Goal: Check status: Check status

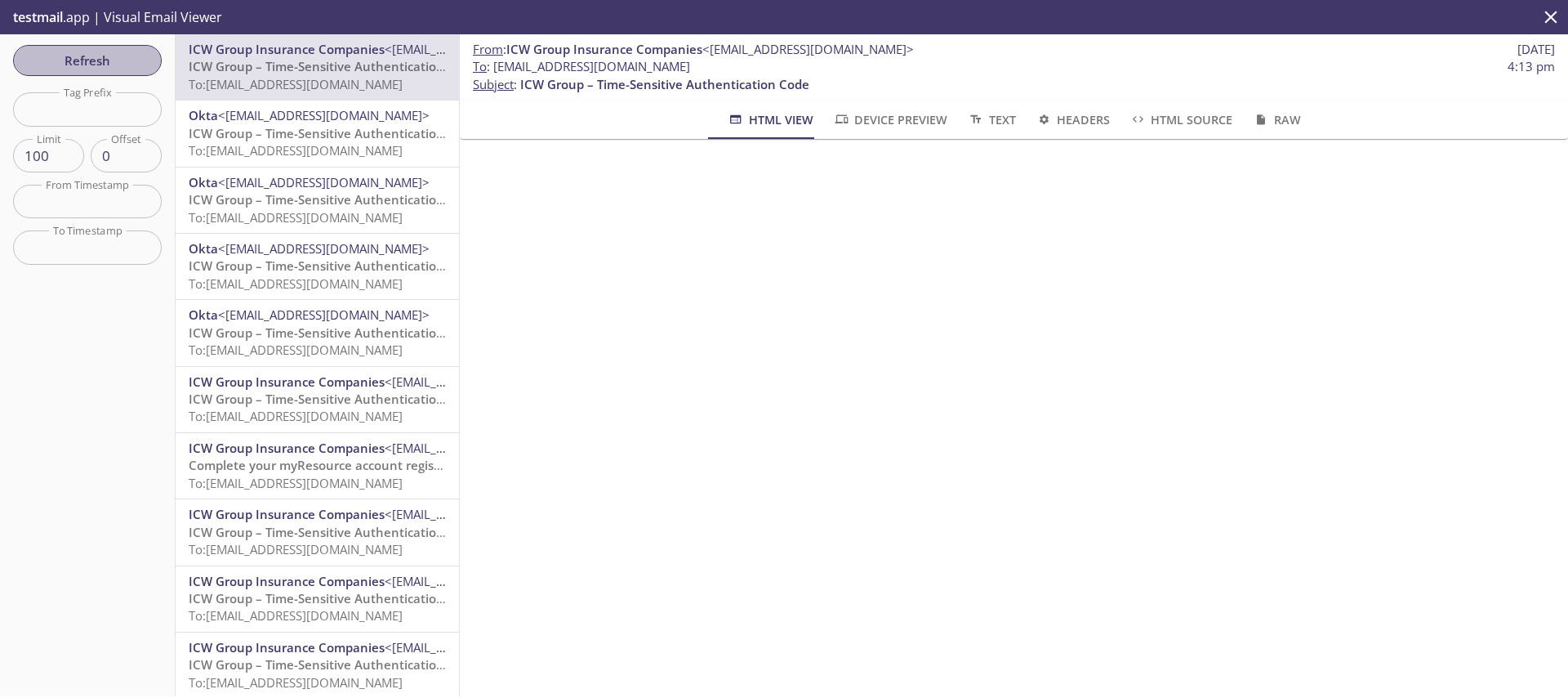
click at [105, 60] on span "Refresh" at bounding box center [88, 60] width 123 height 21
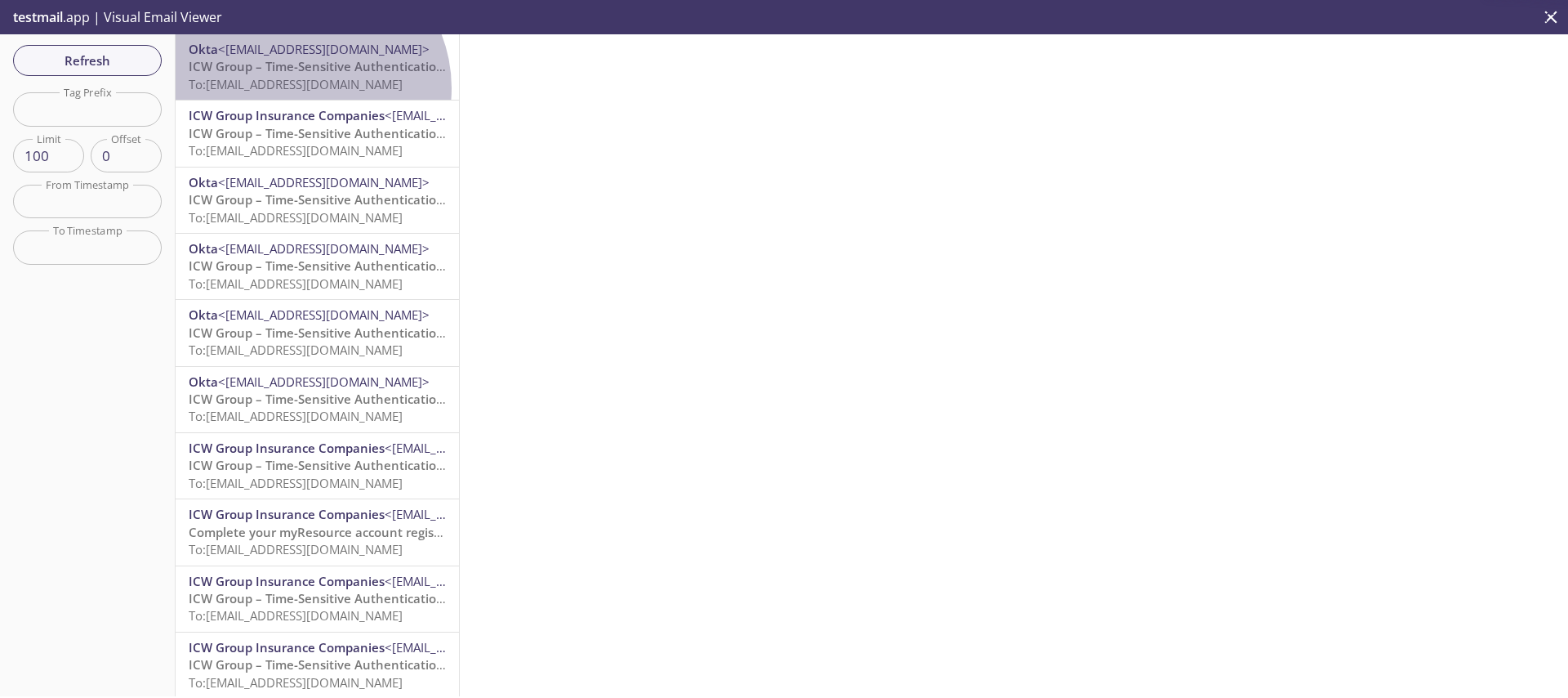
click at [303, 88] on span "To: [EMAIL_ADDRESS][DOMAIN_NAME]" at bounding box center [295, 83] width 214 height 16
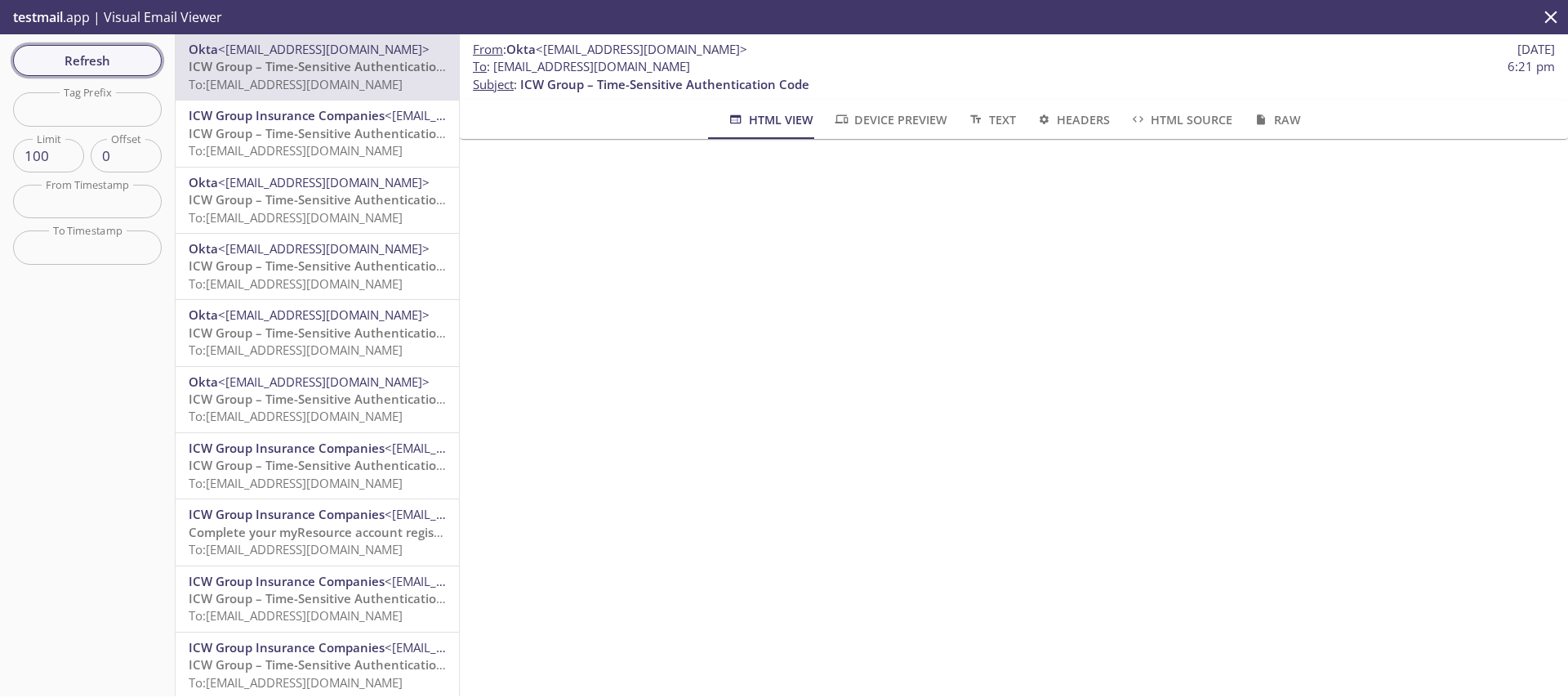
click at [90, 63] on span "Refresh" at bounding box center [88, 60] width 123 height 21
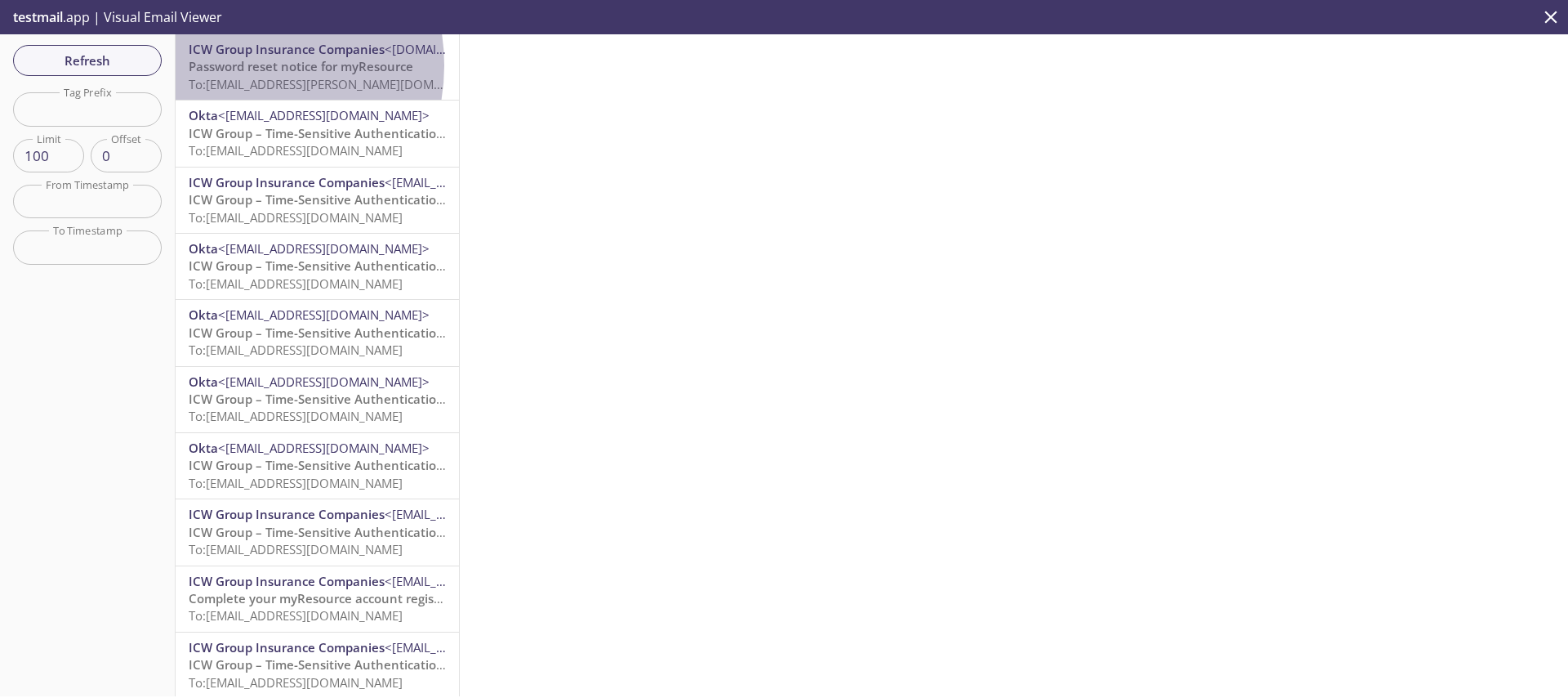
click at [234, 65] on span "Password reset notice for myResource" at bounding box center [301, 65] width 225 height 16
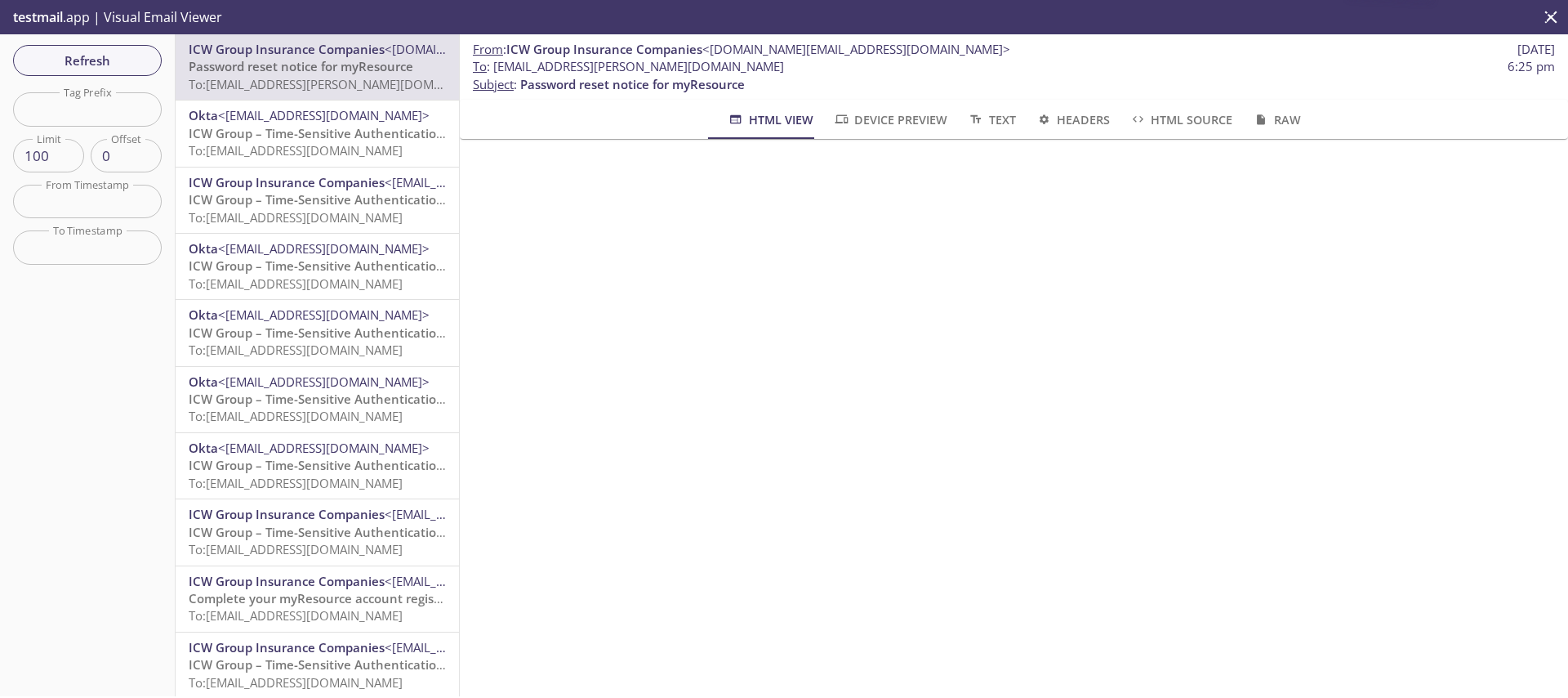
click at [887, 127] on span "Device Preview" at bounding box center [890, 120] width 114 height 21
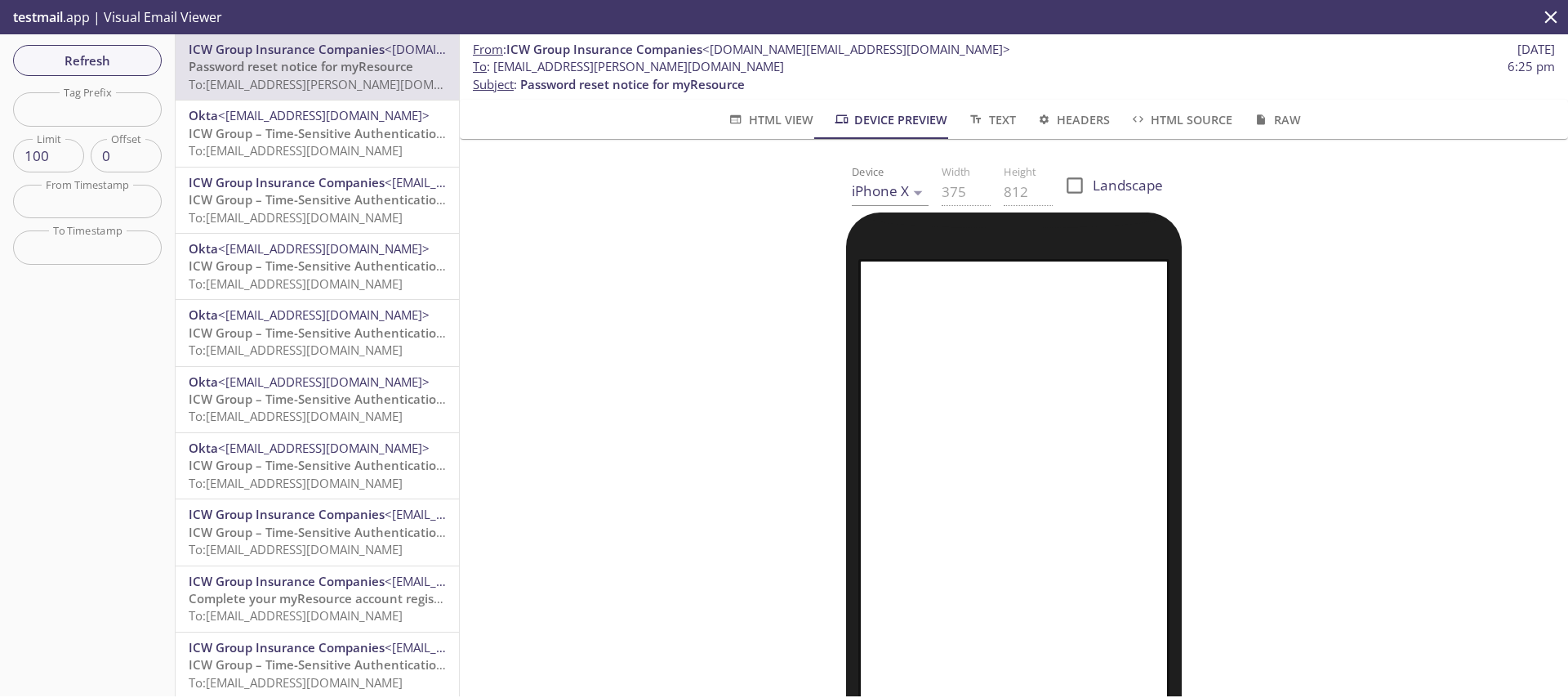
click at [894, 192] on body ".cls-1 { fill: #6d5ca8; } .cls-2 { fill: #3fc191; } .cls-3 { fill: #3b4752; } .…" at bounding box center [784, 349] width 1568 height 698
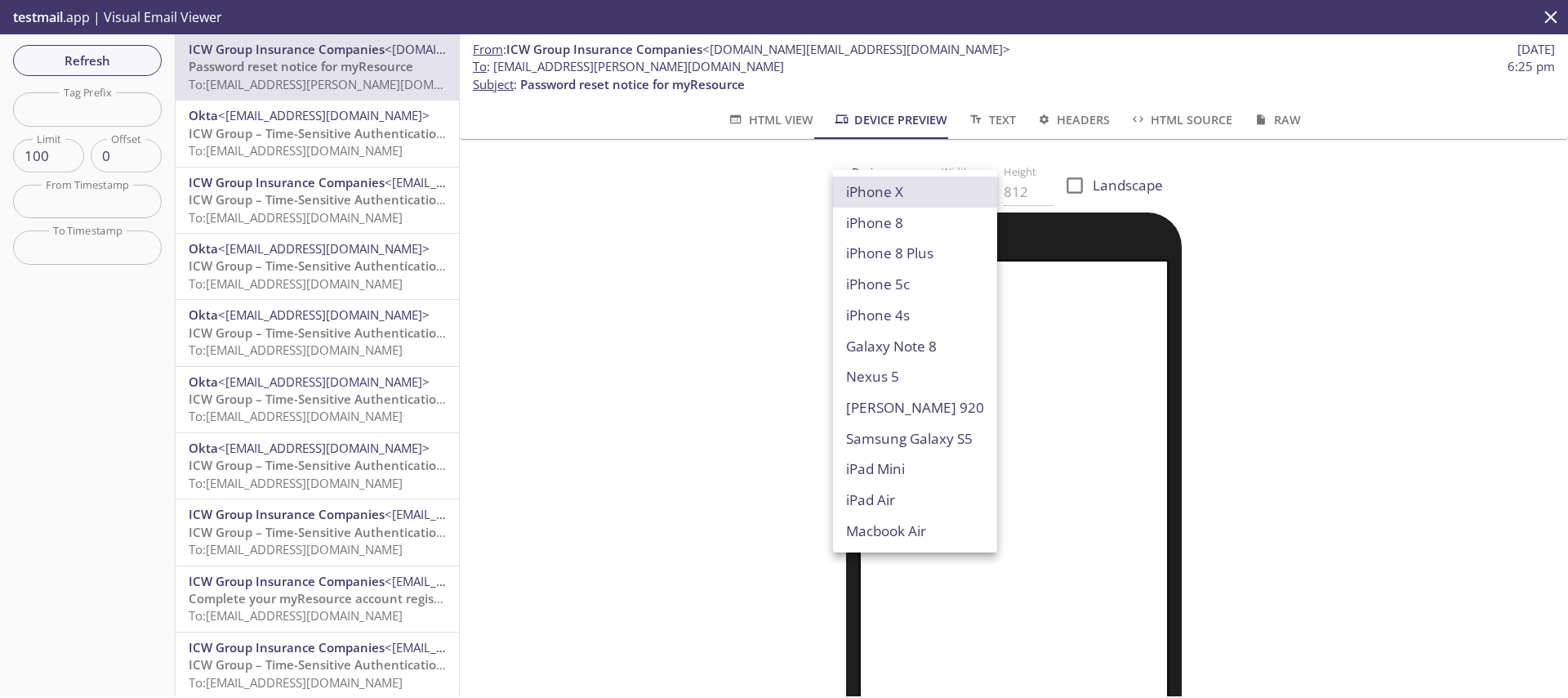
click at [871, 537] on li "Macbook Air" at bounding box center [916, 531] width 164 height 31
type input "Macbook Air"
type input "960"
type input "600"
